Goal: Information Seeking & Learning: Learn about a topic

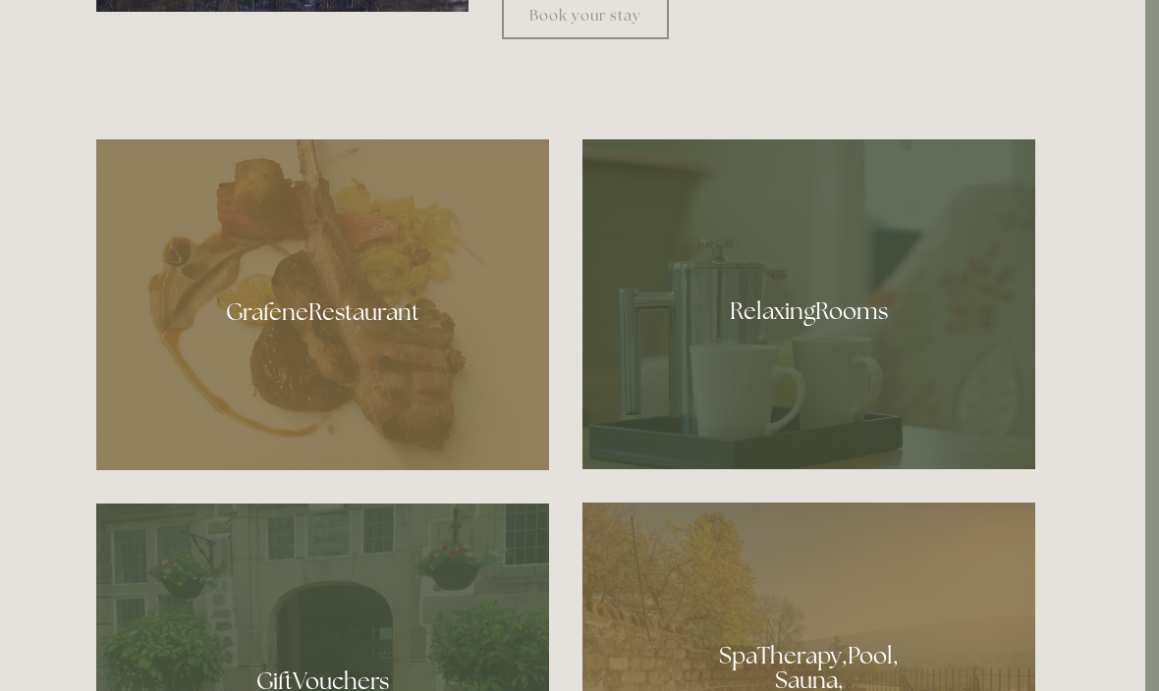
scroll to position [1042, 14]
click at [303, 382] on div at bounding box center [322, 304] width 453 height 331
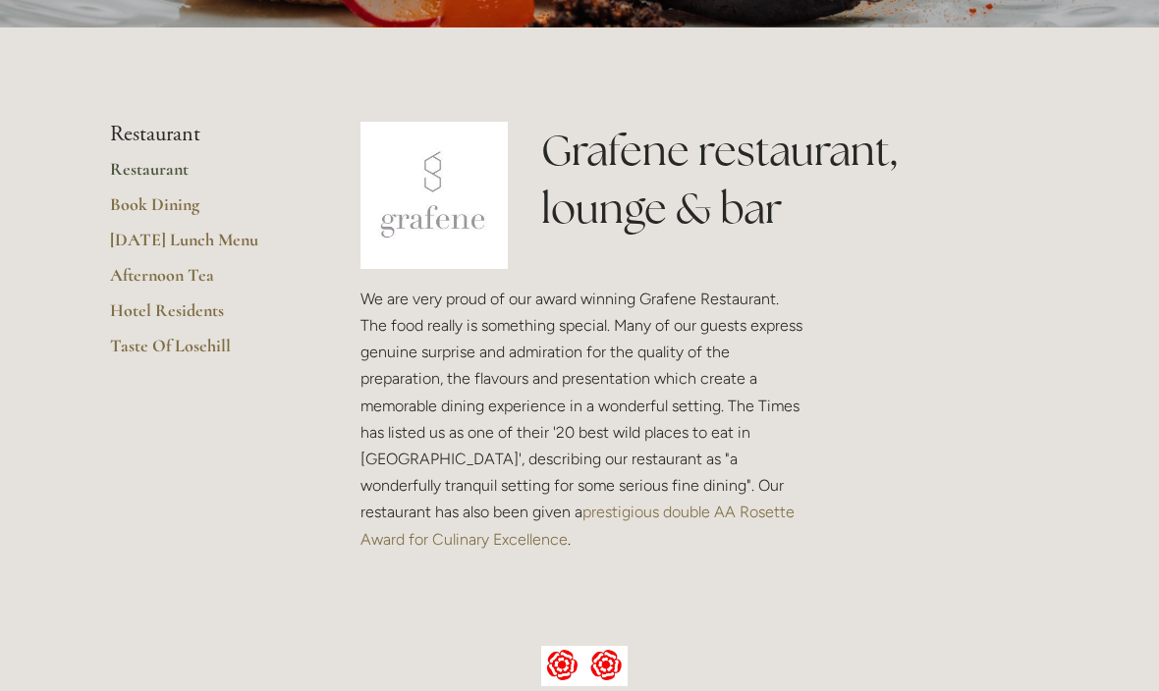
scroll to position [385, 0]
click at [204, 355] on link "Taste Of Losehill" at bounding box center [204, 352] width 188 height 35
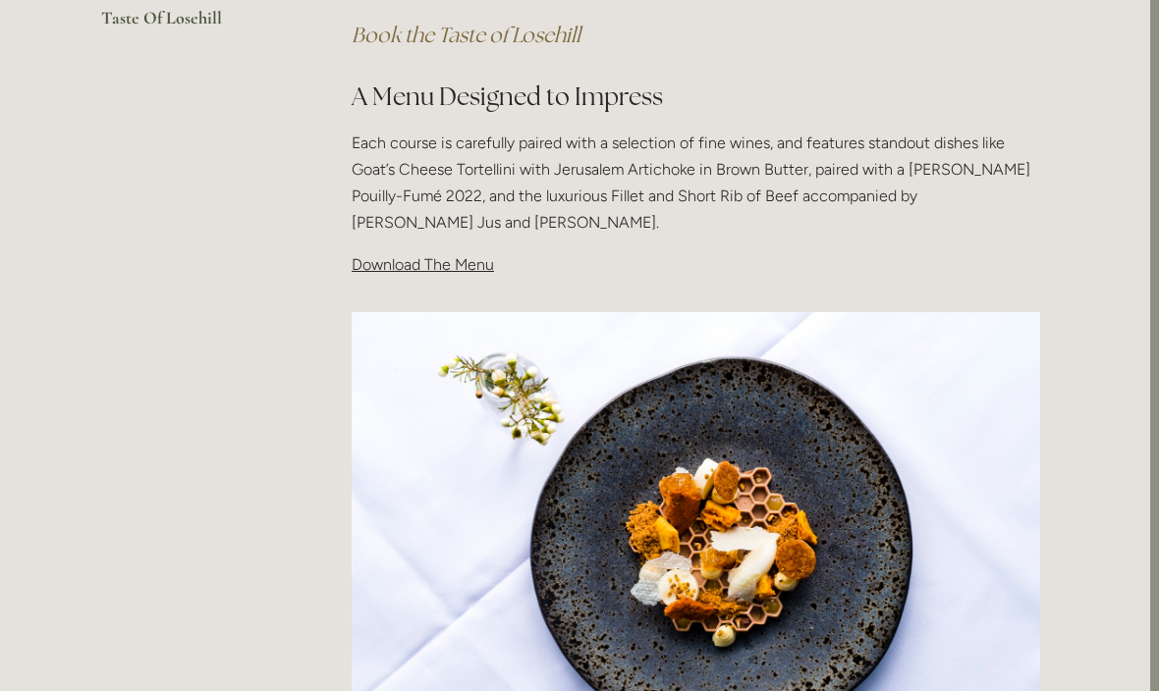
scroll to position [601, 9]
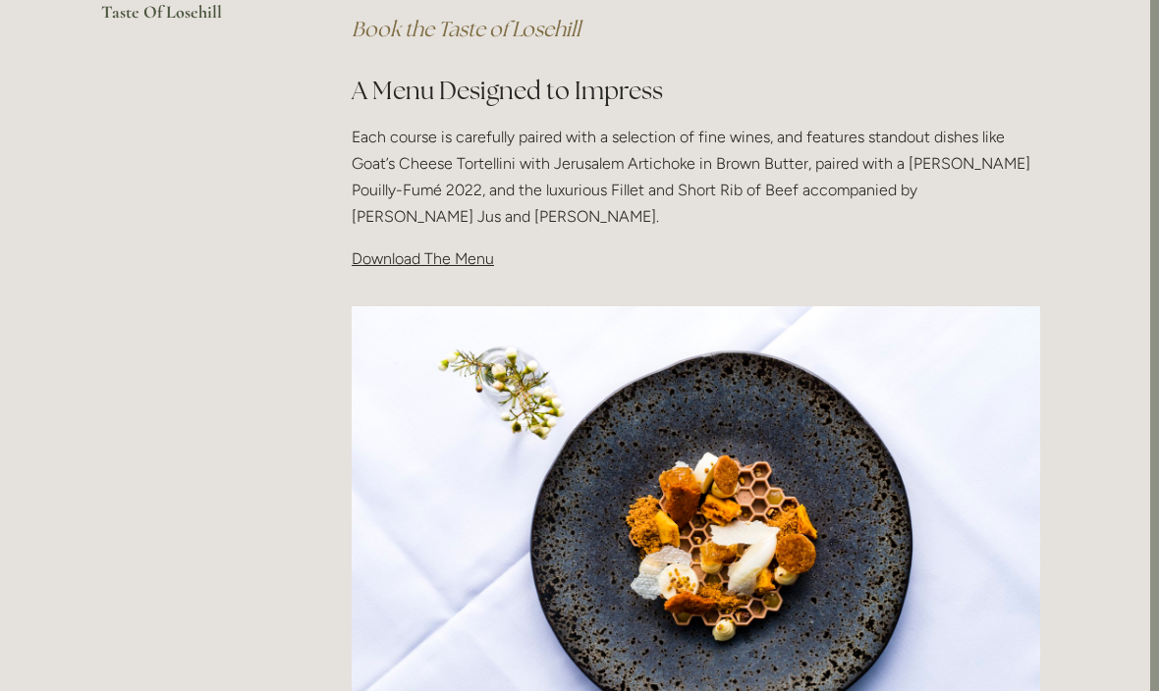
click at [453, 266] on p "Download The Menu" at bounding box center [696, 259] width 688 height 27
click at [429, 257] on span "Download The Menu" at bounding box center [423, 258] width 142 height 19
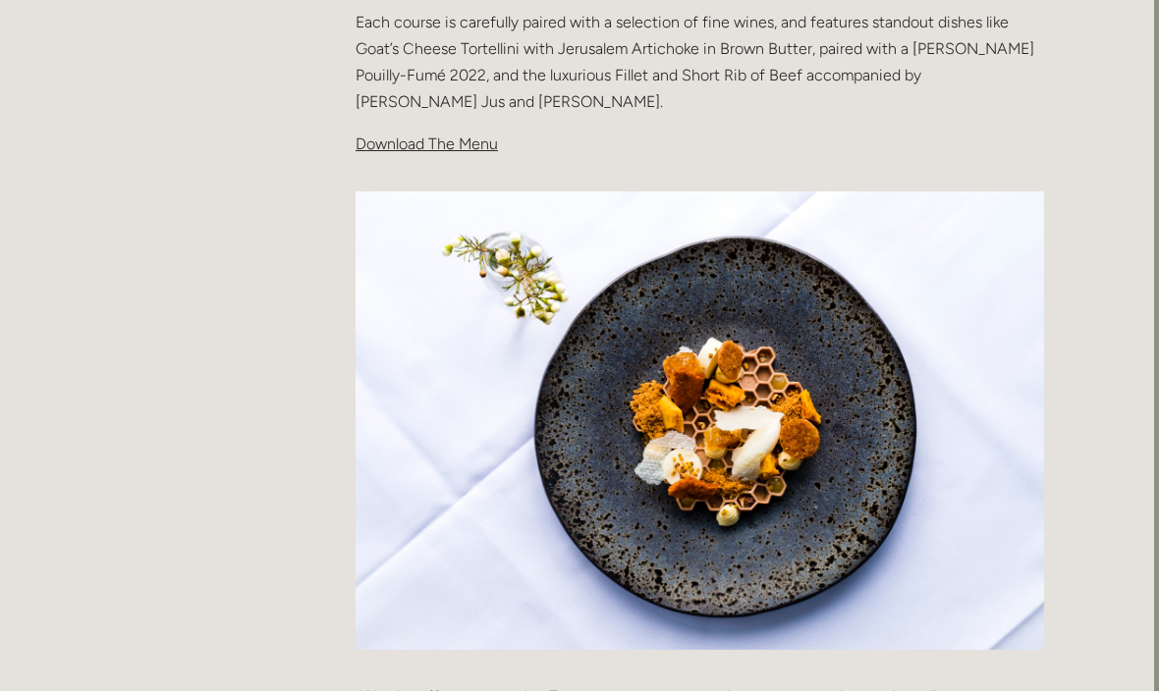
scroll to position [716, 5]
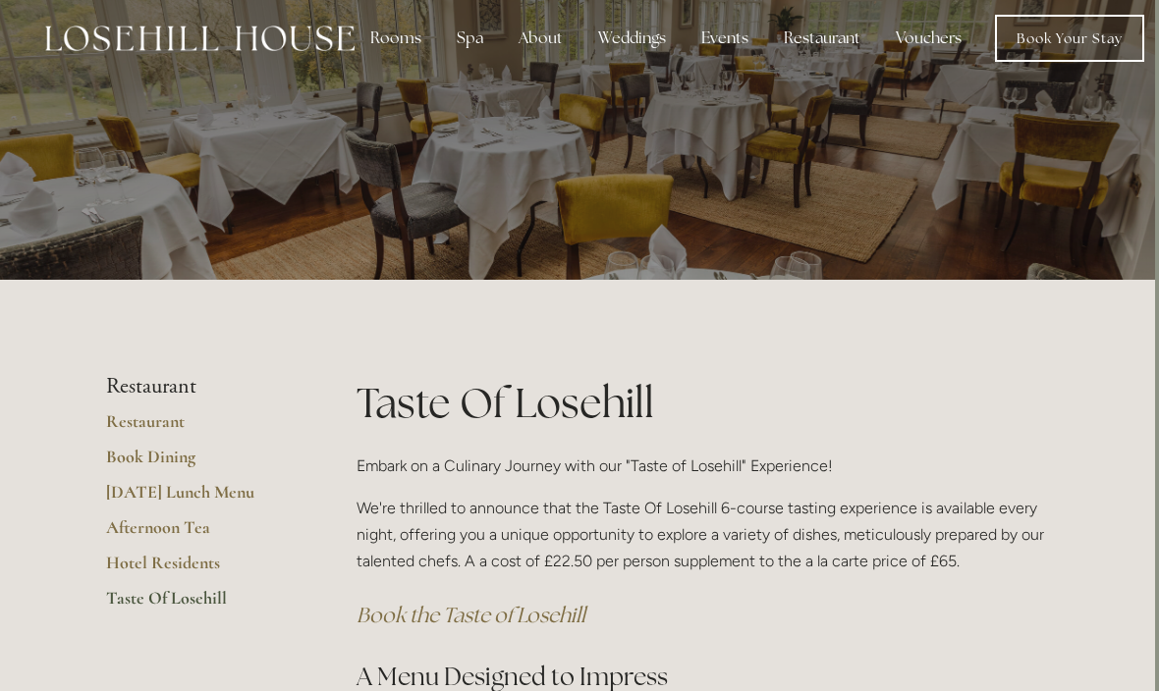
scroll to position [0, 4]
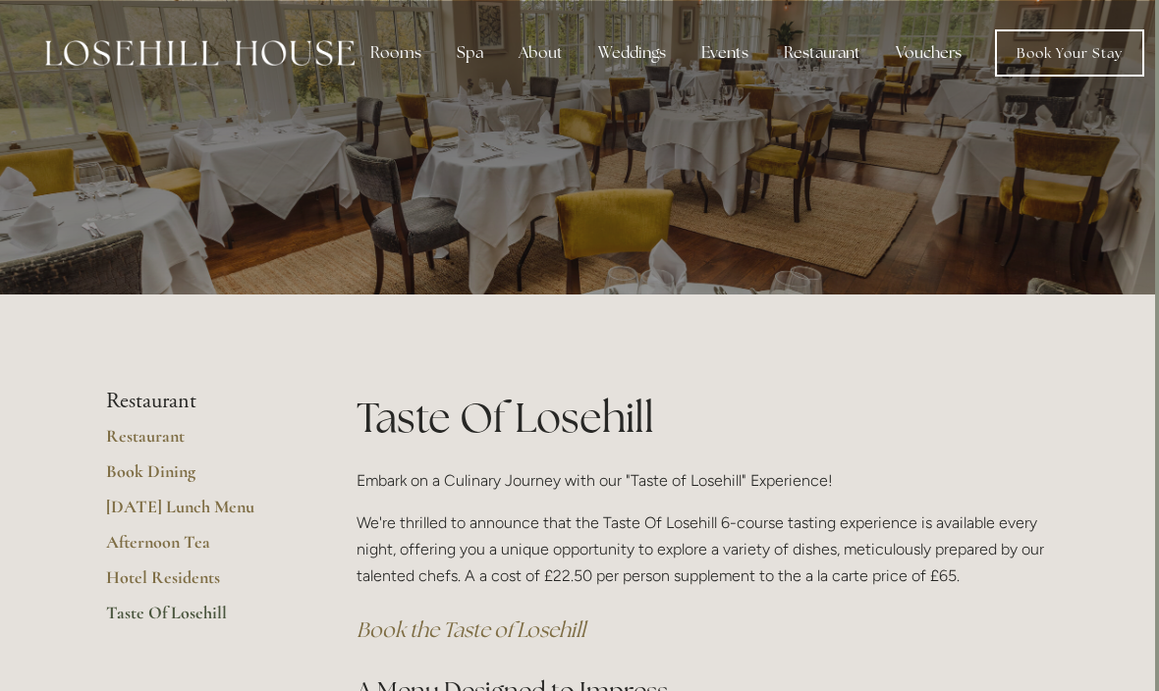
click at [723, 54] on div "Events" at bounding box center [724, 52] width 79 height 39
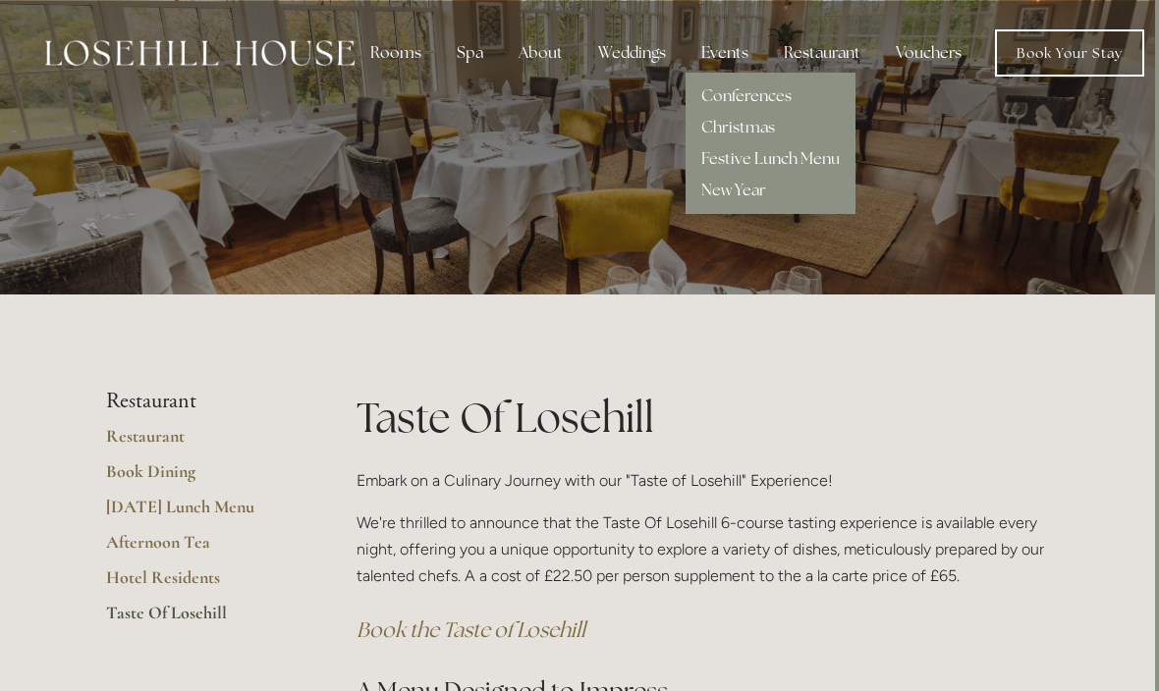
click at [820, 152] on link "Festive Lunch Menu" at bounding box center [770, 158] width 138 height 21
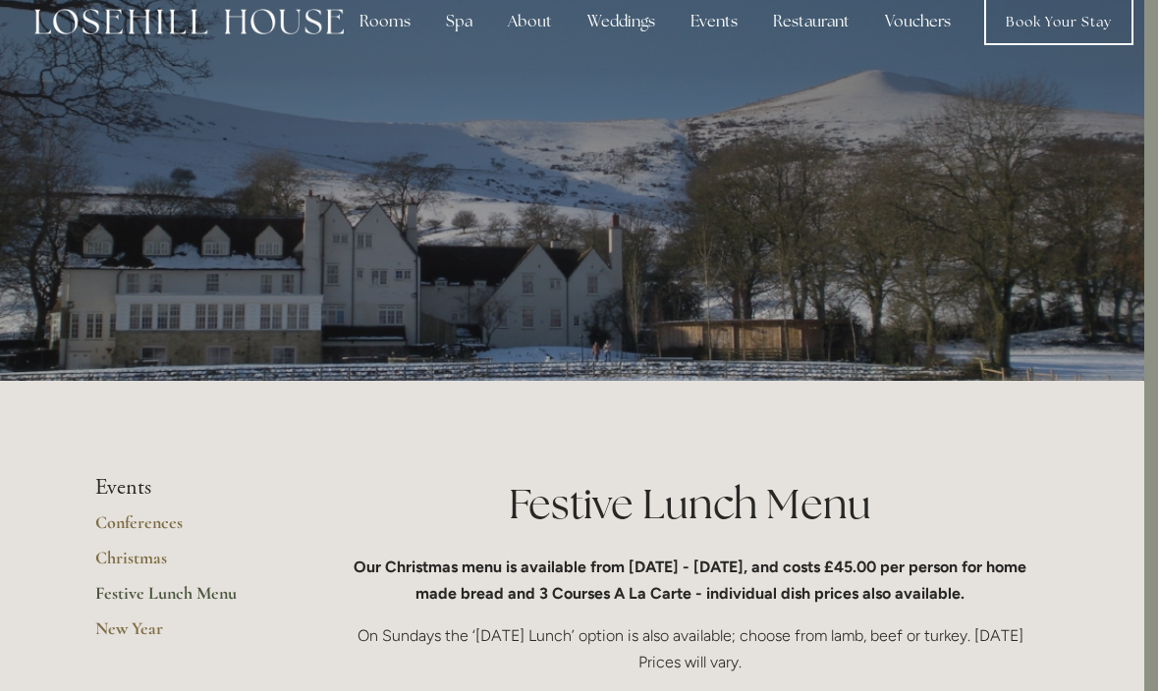
scroll to position [0, 14]
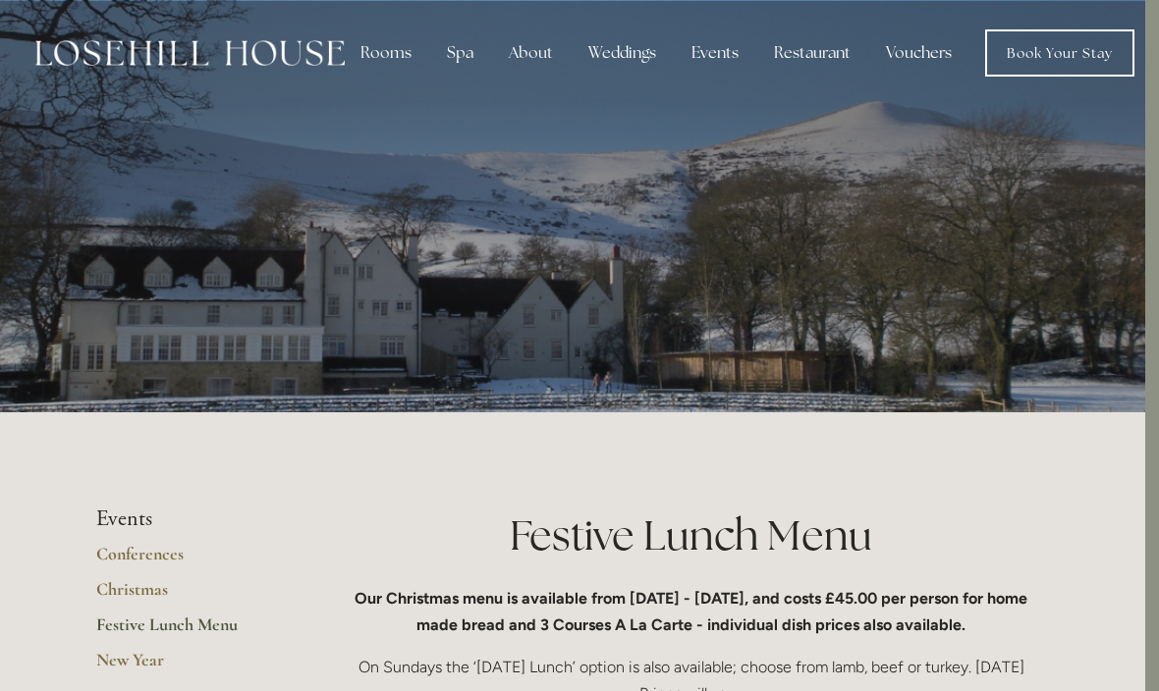
click at [392, 59] on div "Rooms" at bounding box center [386, 52] width 82 height 39
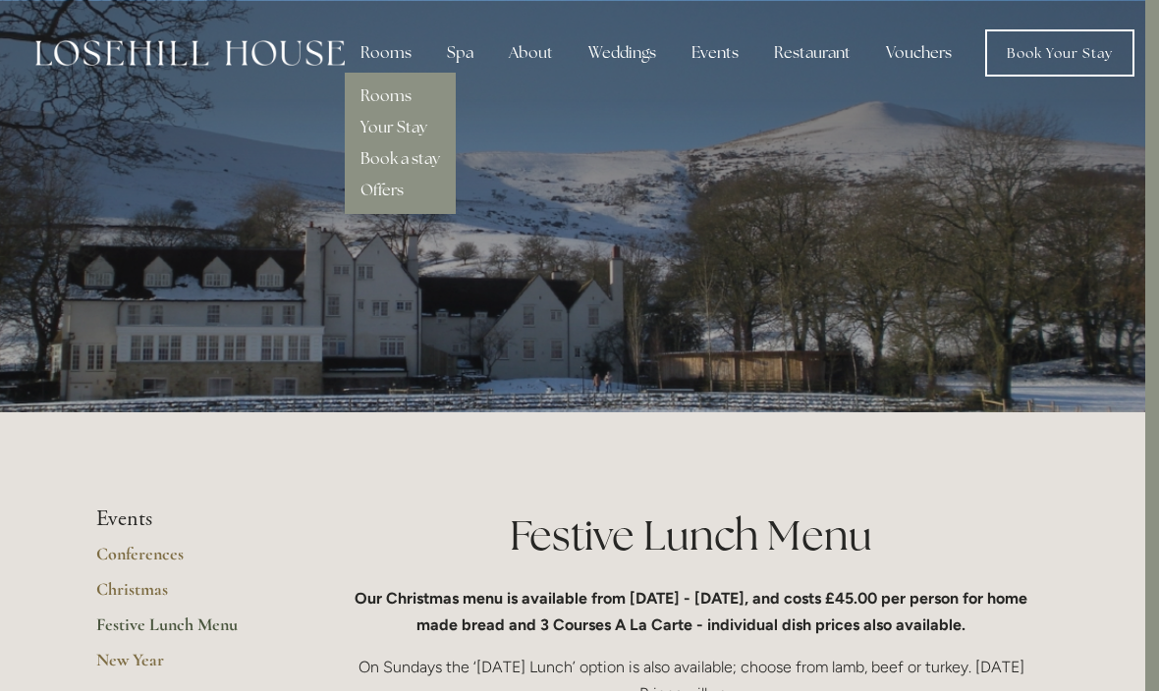
click at [382, 198] on link "Offers" at bounding box center [381, 190] width 43 height 21
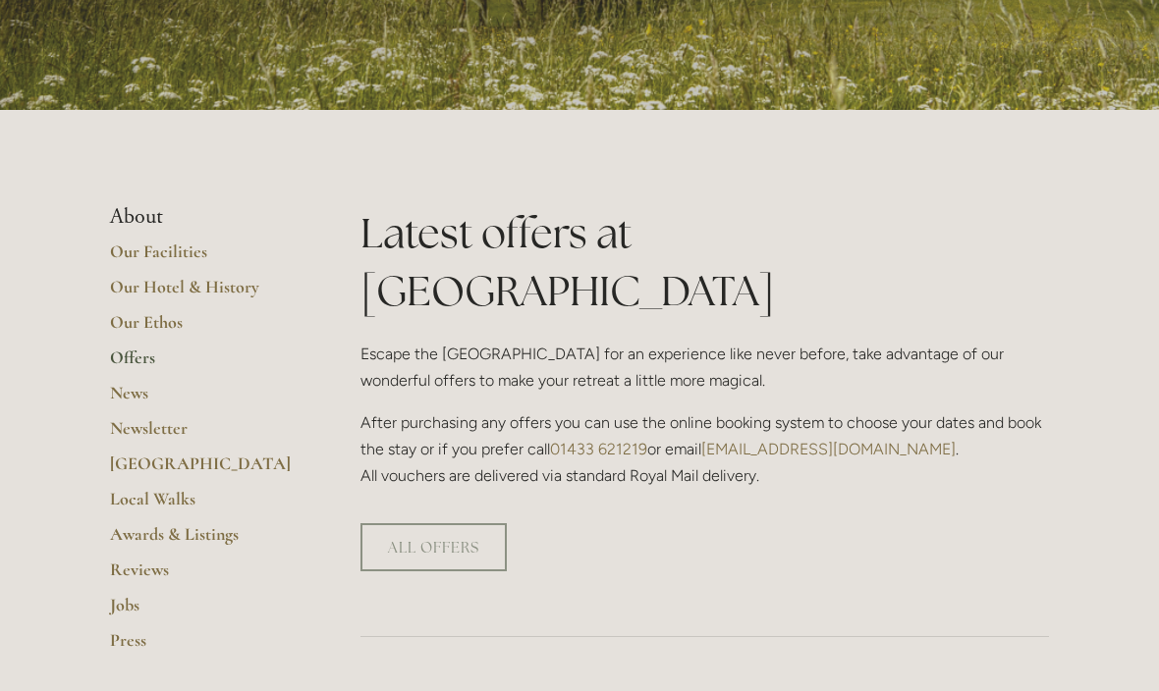
scroll to position [306, 0]
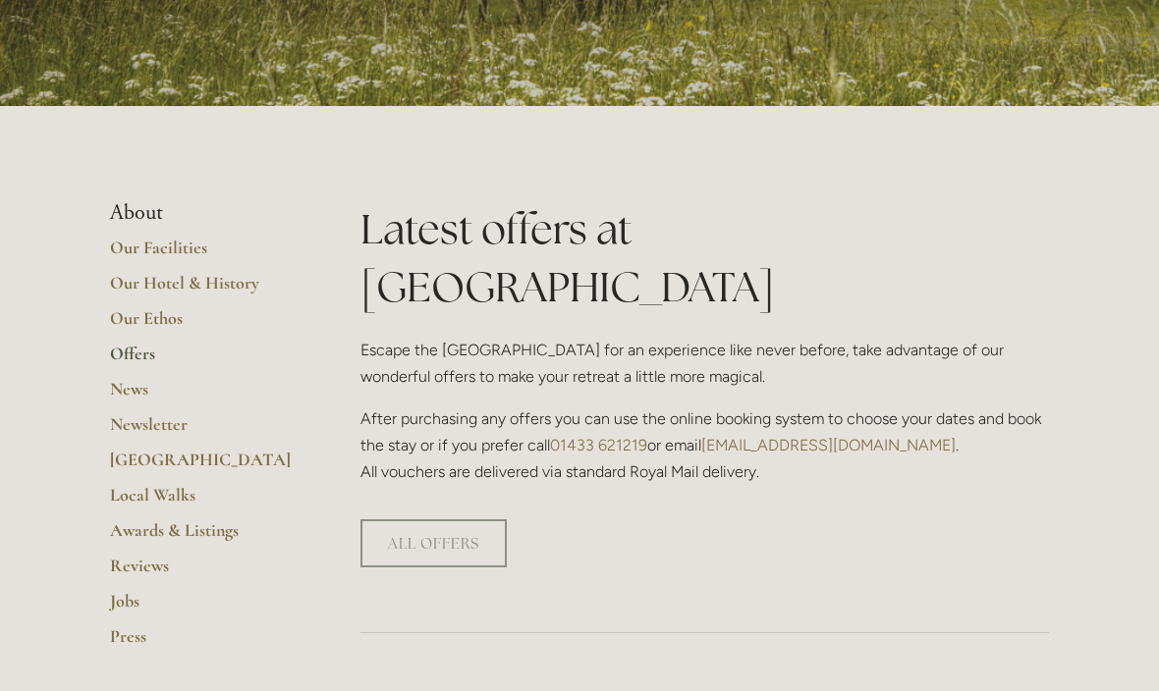
click at [455, 520] on link "ALL OFFERS" at bounding box center [433, 544] width 146 height 48
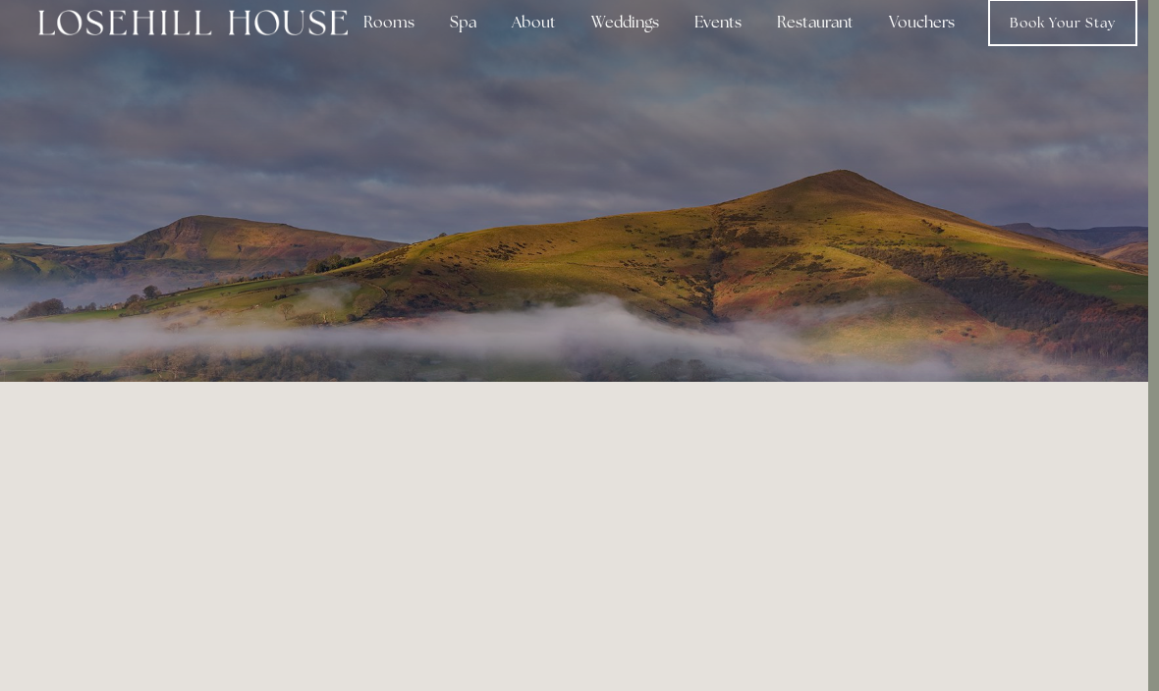
scroll to position [0, 11]
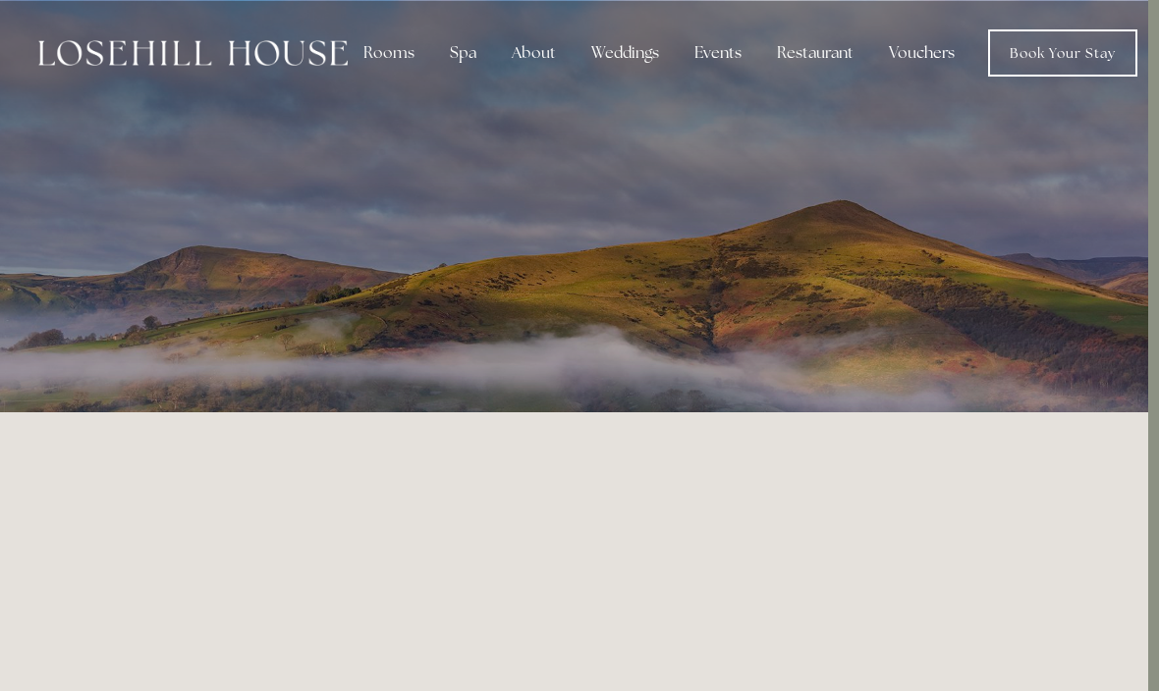
click at [404, 51] on div "Rooms" at bounding box center [389, 52] width 82 height 39
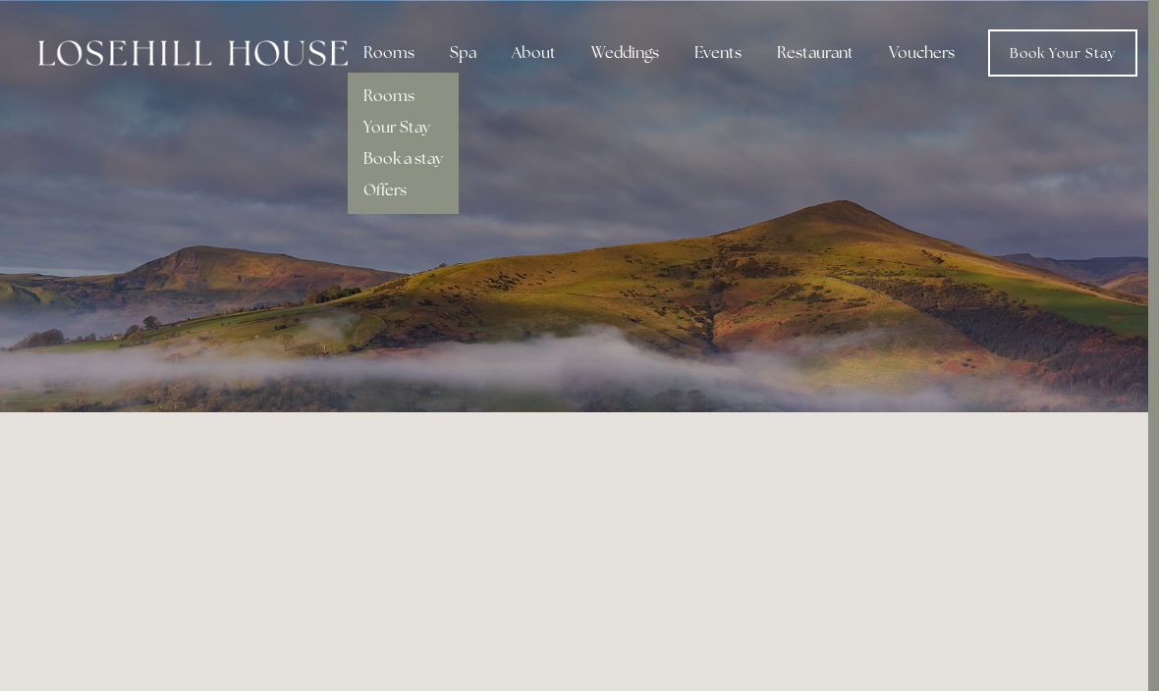
click at [414, 128] on link "Your Stay" at bounding box center [396, 127] width 67 height 21
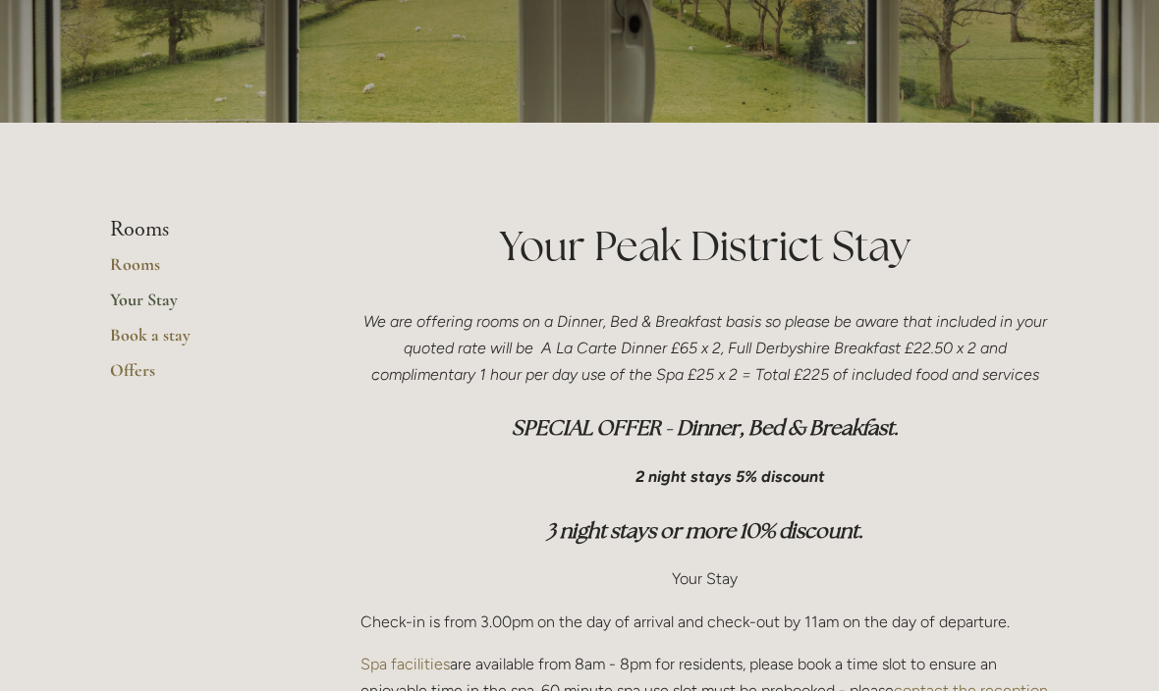
scroll to position [288, 0]
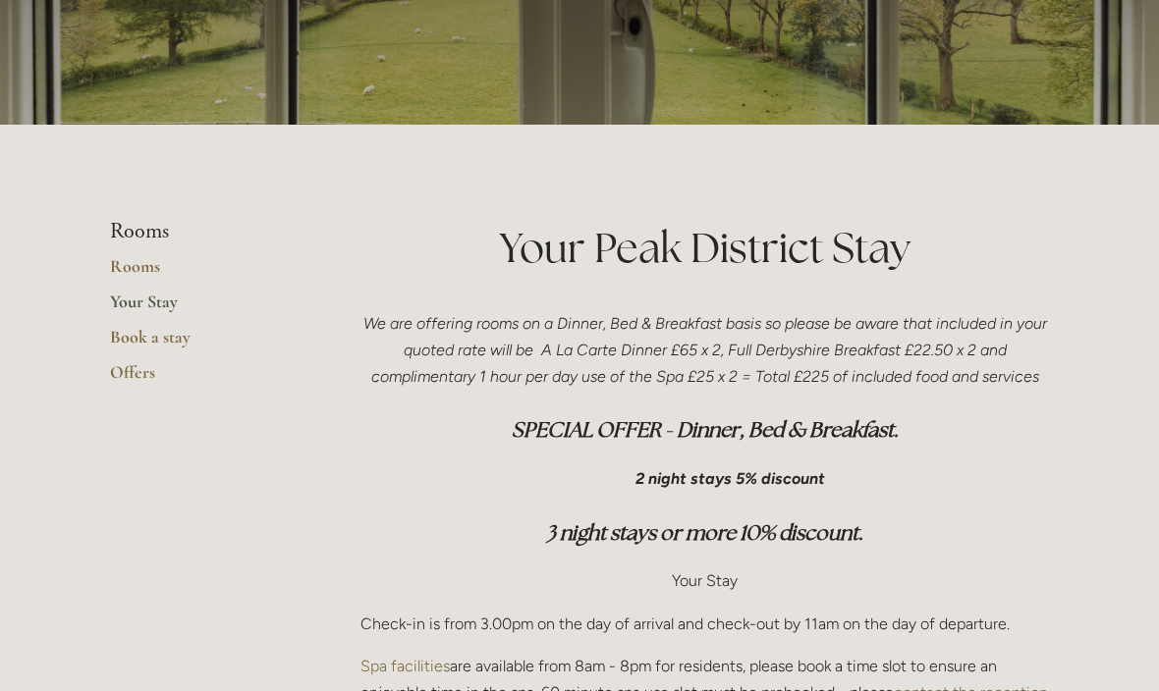
click at [138, 272] on link "Rooms" at bounding box center [204, 272] width 188 height 35
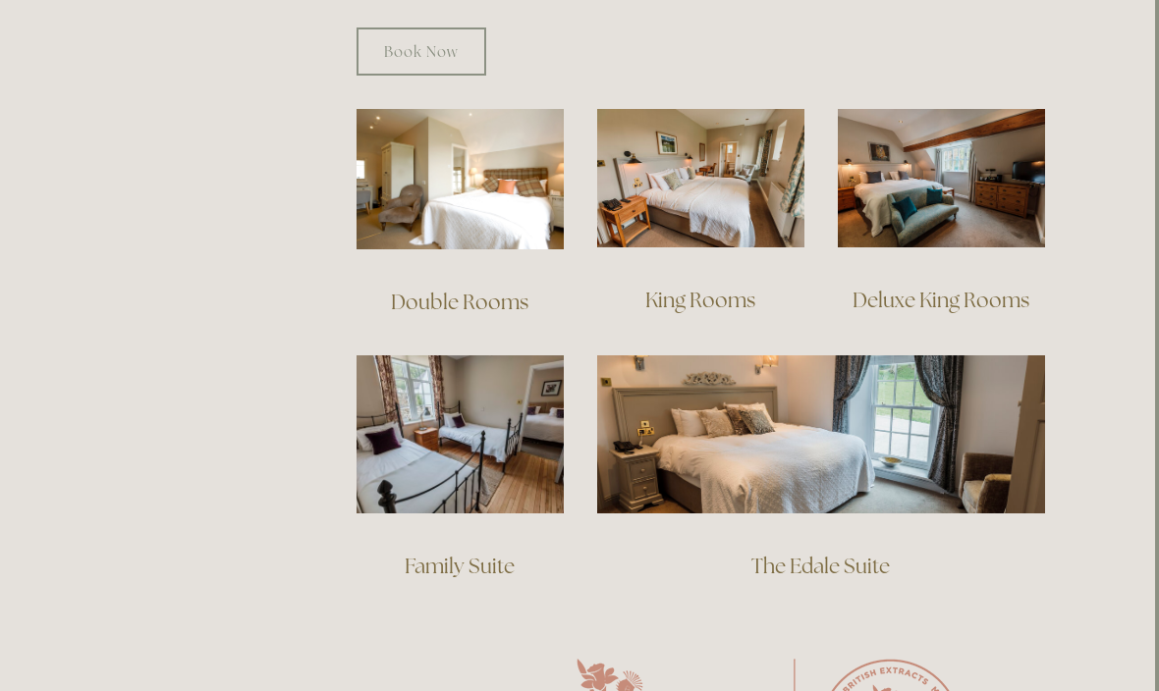
scroll to position [1335, 4]
click at [474, 289] on link "Double Rooms" at bounding box center [459, 302] width 137 height 27
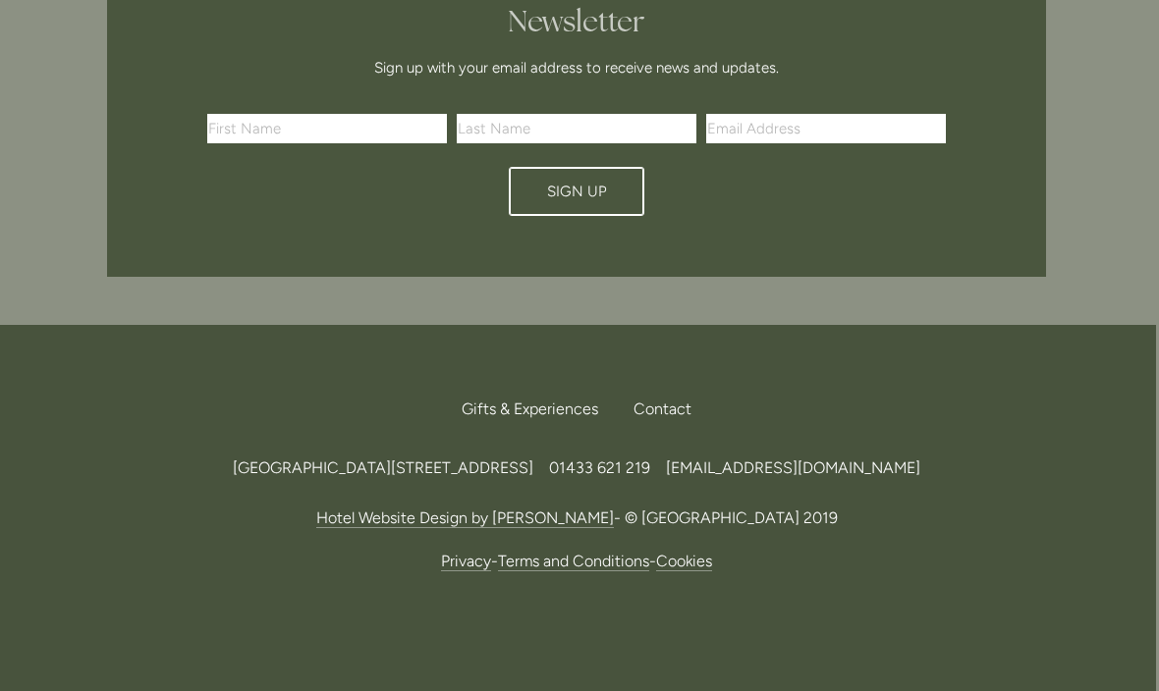
scroll to position [1638, 3]
